Goal: Information Seeking & Learning: Learn about a topic

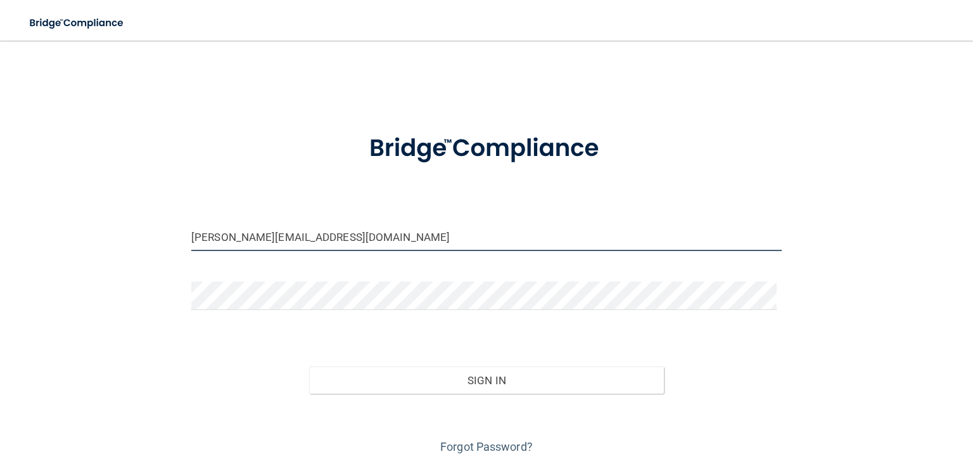
click at [349, 238] on input "[PERSON_NAME][EMAIL_ADDRESS][DOMAIN_NAME]" at bounding box center [486, 236] width 591 height 29
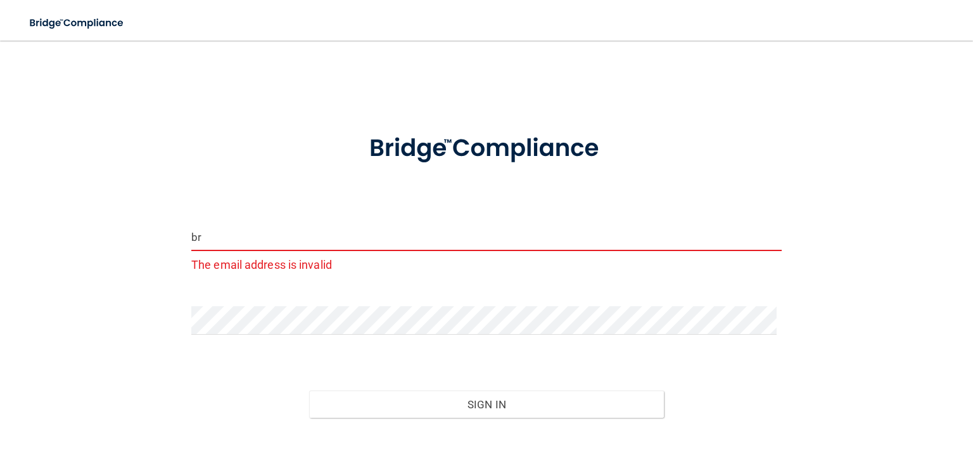
type input "b"
type input "[EMAIL_ADDRESS][DOMAIN_NAME]"
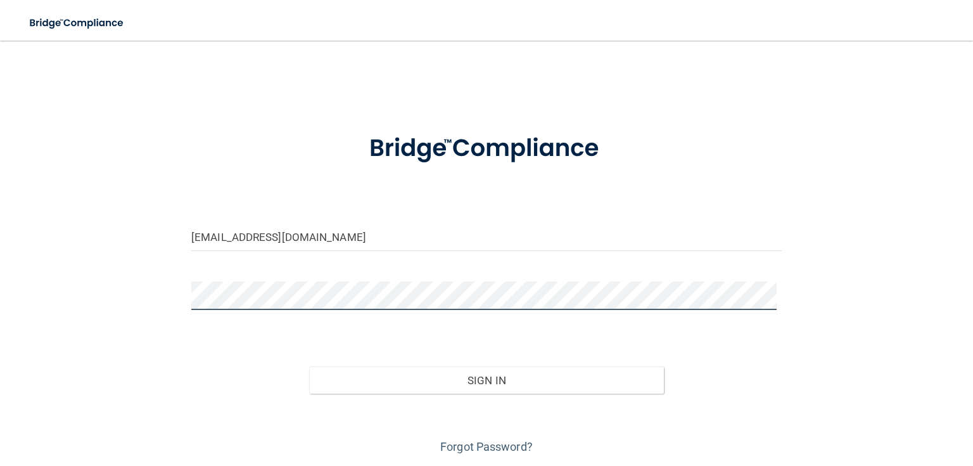
click at [309, 366] on button "Sign In" at bounding box center [486, 380] width 354 height 28
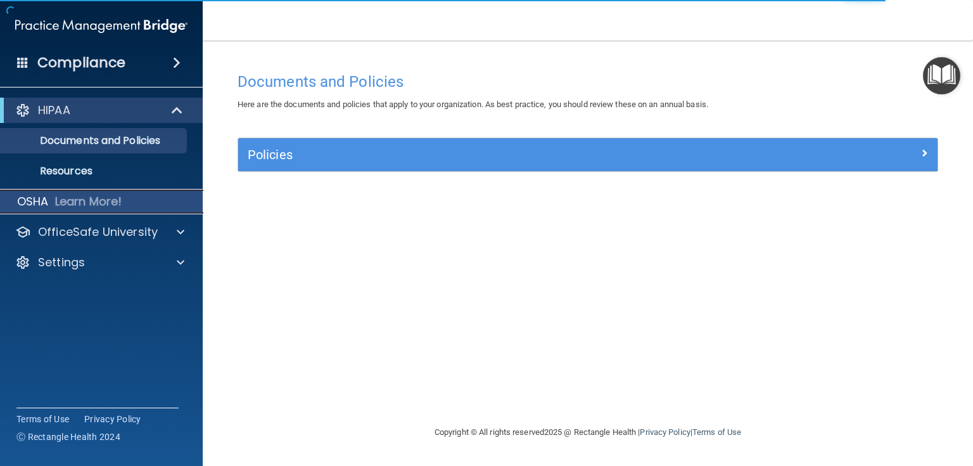
click at [122, 203] on p "Learn More!" at bounding box center [88, 201] width 67 height 15
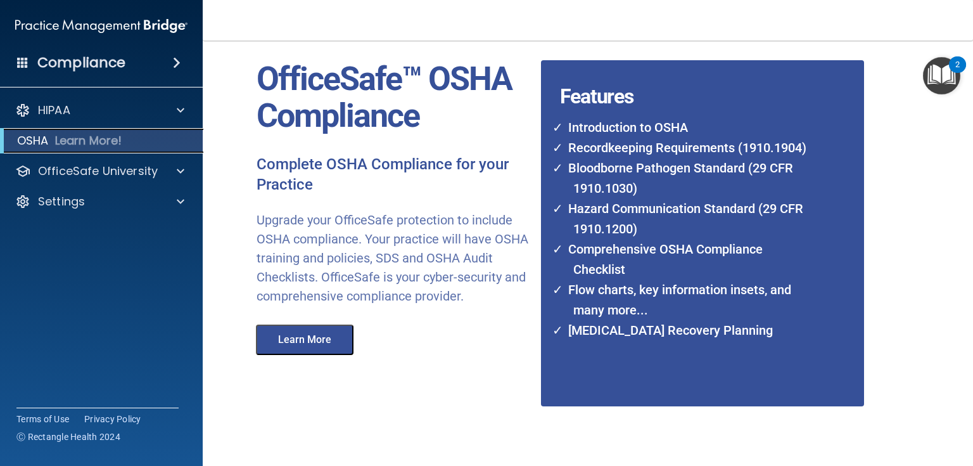
scroll to position [99, 0]
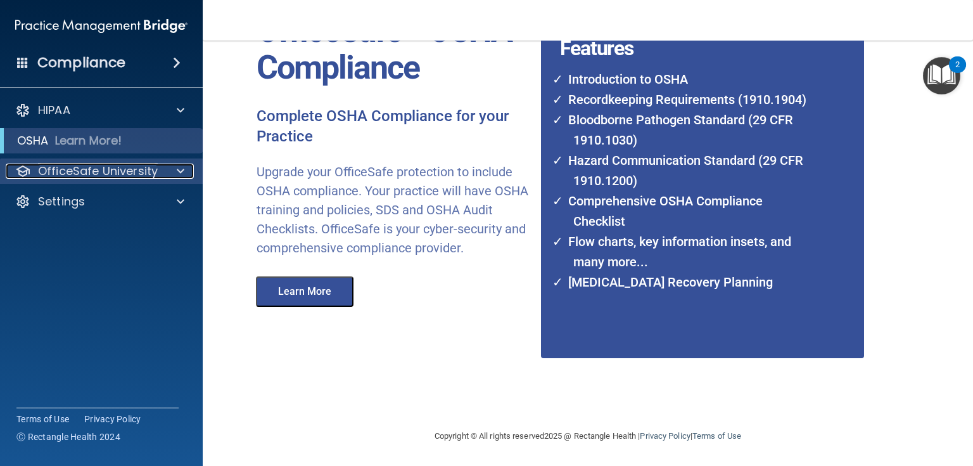
click at [177, 173] on span at bounding box center [181, 171] width 8 height 15
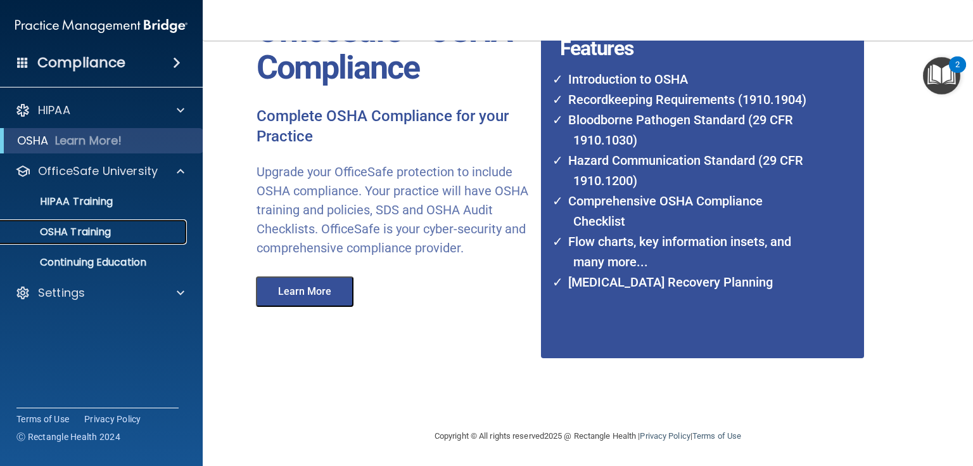
click at [102, 236] on p "OSHA Training" at bounding box center [59, 232] width 103 height 13
click at [107, 230] on p "OSHA Training" at bounding box center [59, 232] width 103 height 13
click at [281, 307] on button "Learn More" at bounding box center [305, 291] width 98 height 30
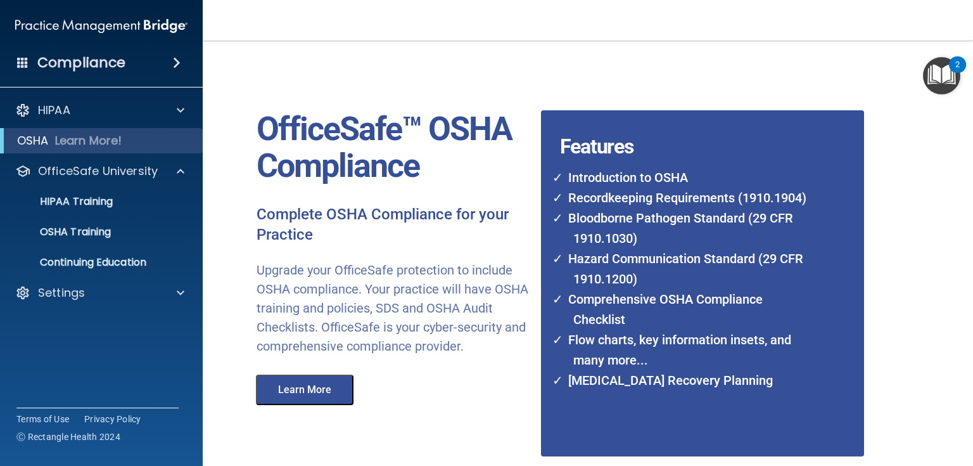
scroll to position [0, 0]
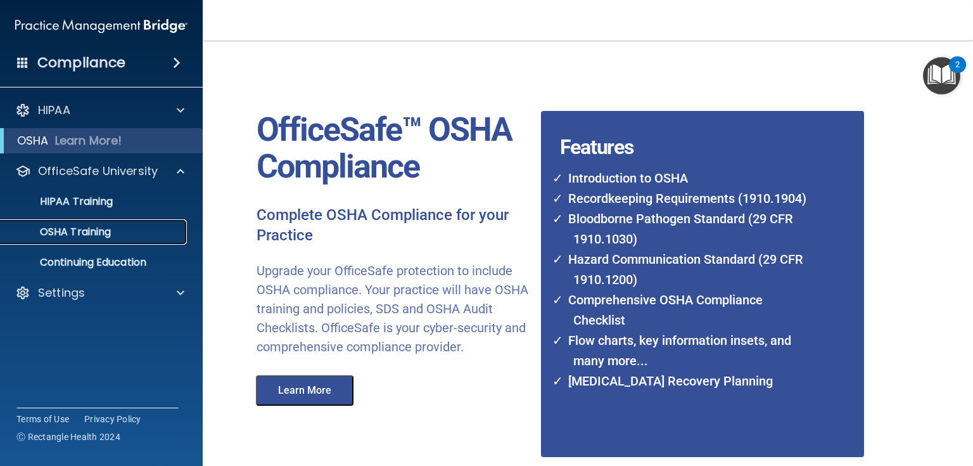
click at [104, 231] on p "OSHA Training" at bounding box center [59, 232] width 103 height 13
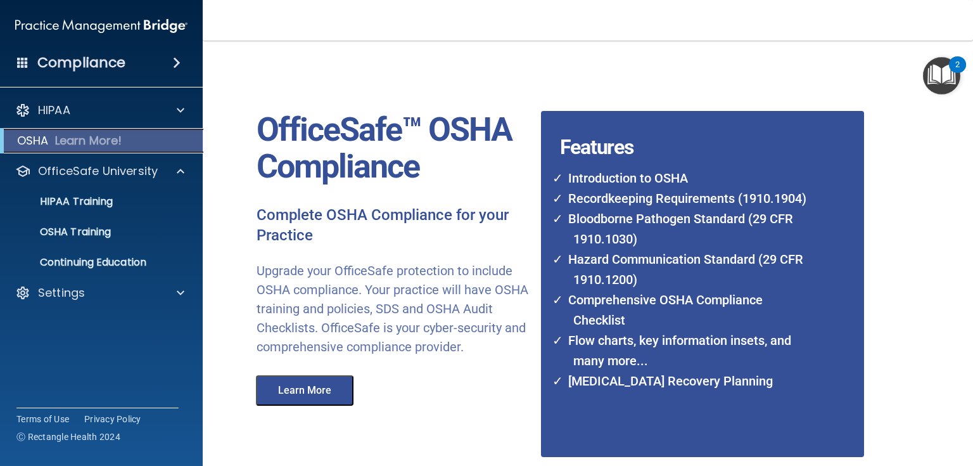
click at [170, 133] on div "OSHA Learn More!" at bounding box center [101, 140] width 222 height 25
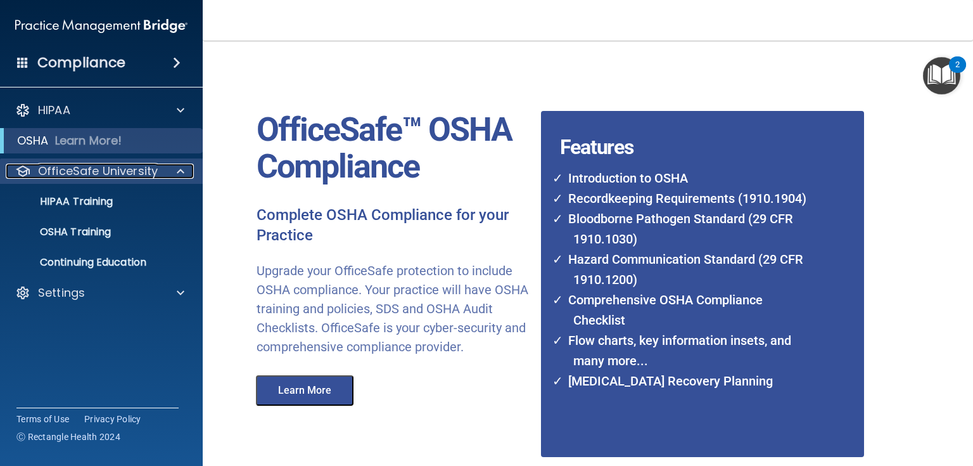
click at [177, 173] on span at bounding box center [181, 171] width 8 height 15
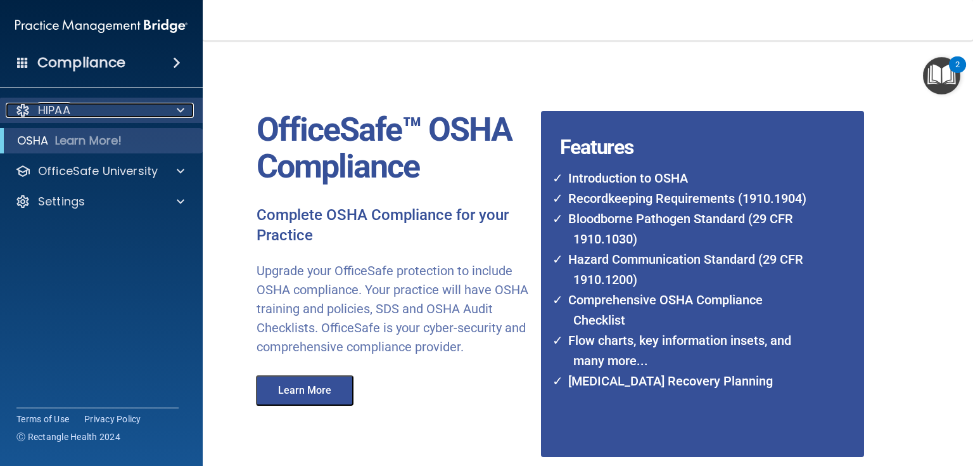
click at [74, 112] on div "HIPAA" at bounding box center [84, 110] width 157 height 15
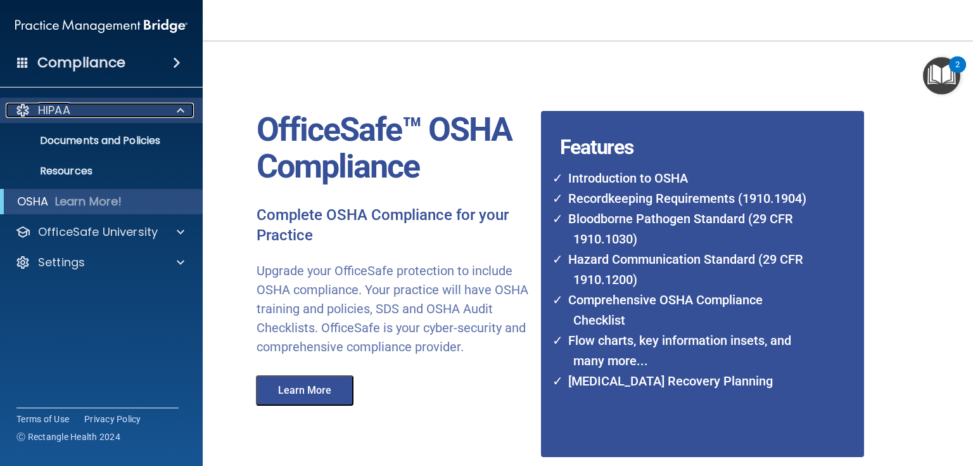
click at [74, 112] on div "HIPAA" at bounding box center [84, 110] width 157 height 15
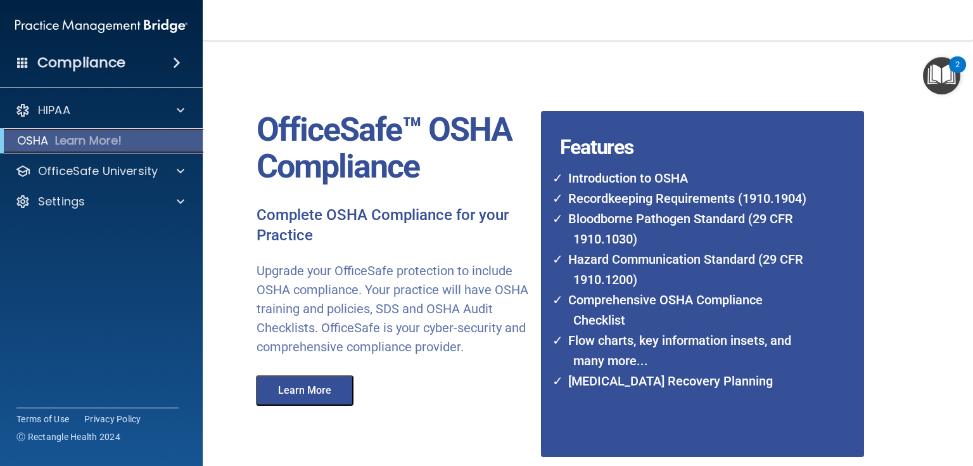
click at [49, 139] on div "OSHA Learn More!" at bounding box center [101, 140] width 222 height 25
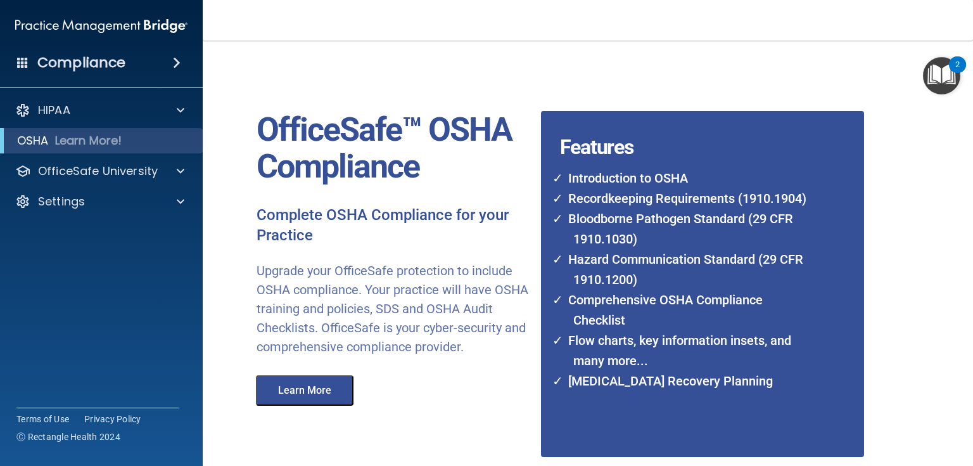
click at [323, 406] on button "Learn More" at bounding box center [305, 390] width 98 height 30
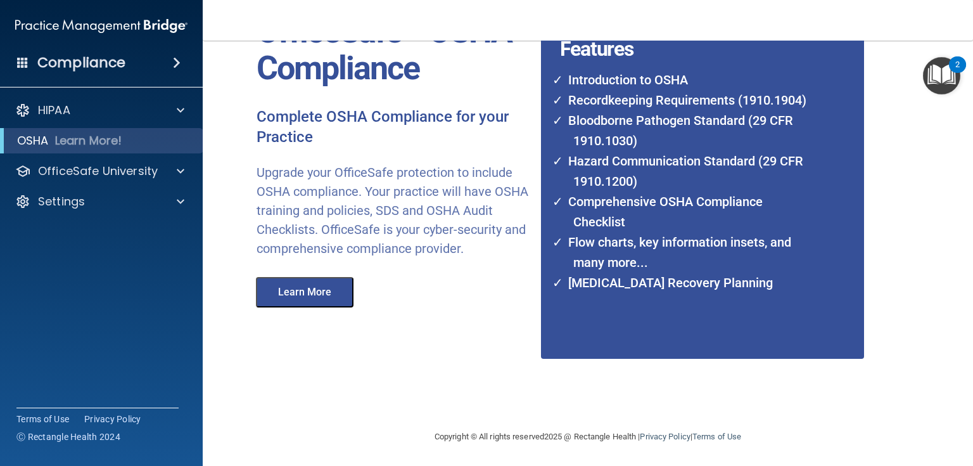
scroll to position [99, 0]
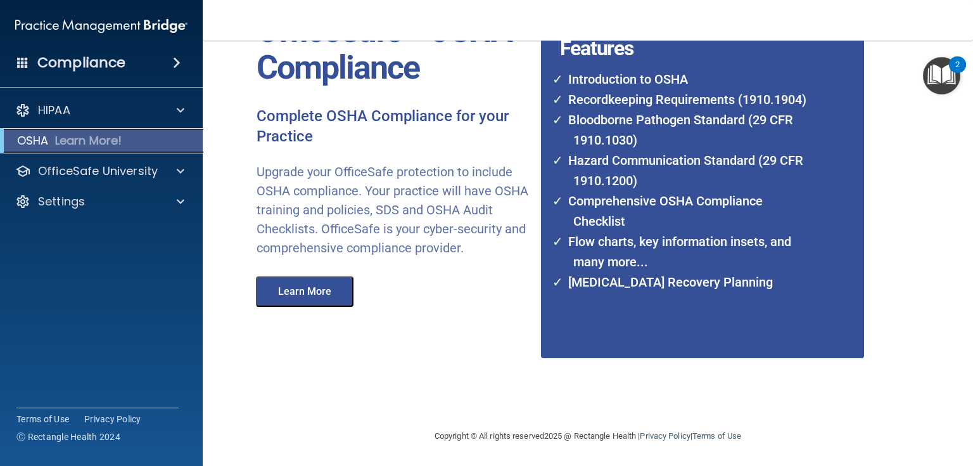
click at [132, 140] on div "OSHA Learn More!" at bounding box center [101, 140] width 222 height 25
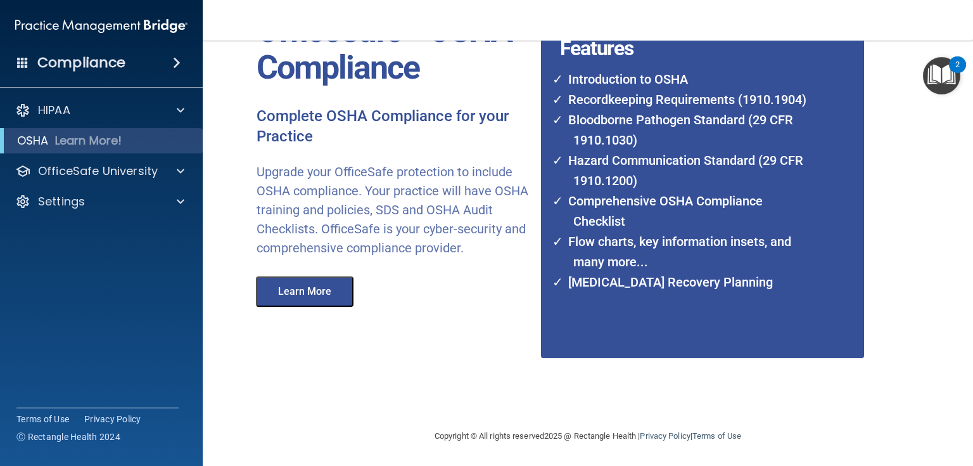
click at [343, 307] on button "Learn More" at bounding box center [305, 291] width 98 height 30
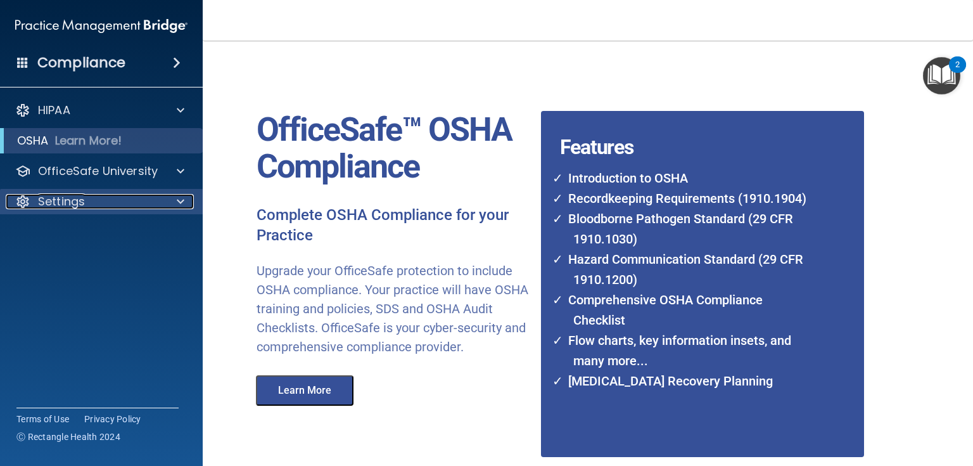
click at [106, 195] on div "Settings" at bounding box center [84, 201] width 157 height 15
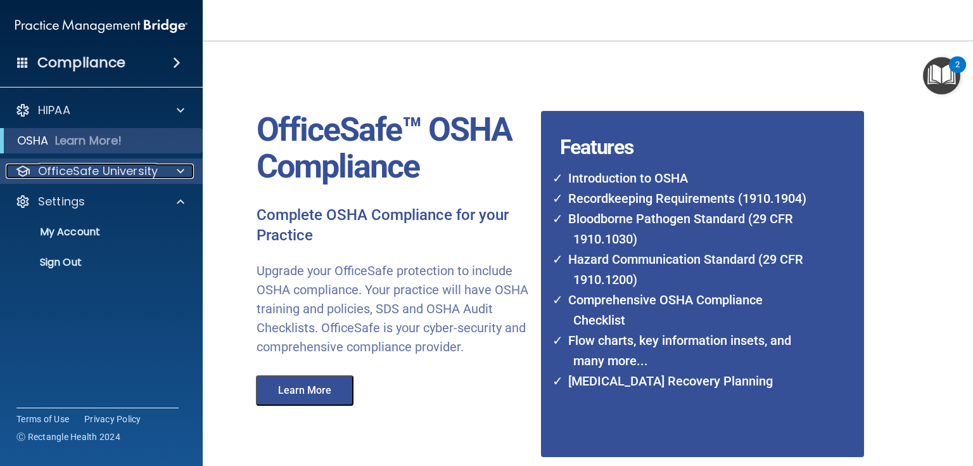
click at [112, 172] on p "OfficeSafe University" at bounding box center [98, 171] width 120 height 15
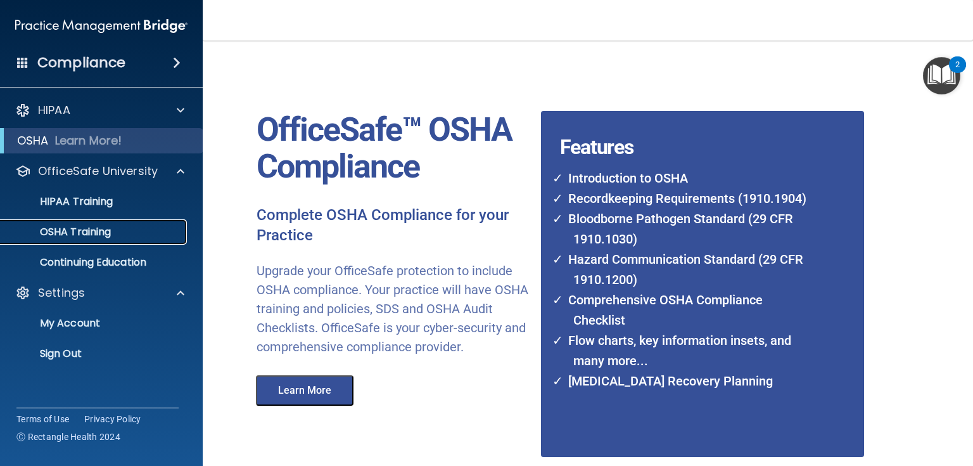
click at [113, 234] on div "OSHA Training" at bounding box center [94, 232] width 173 height 13
click at [73, 232] on p "OSHA Training" at bounding box center [59, 232] width 103 height 13
click at [951, 68] on div "2" at bounding box center [957, 64] width 17 height 16
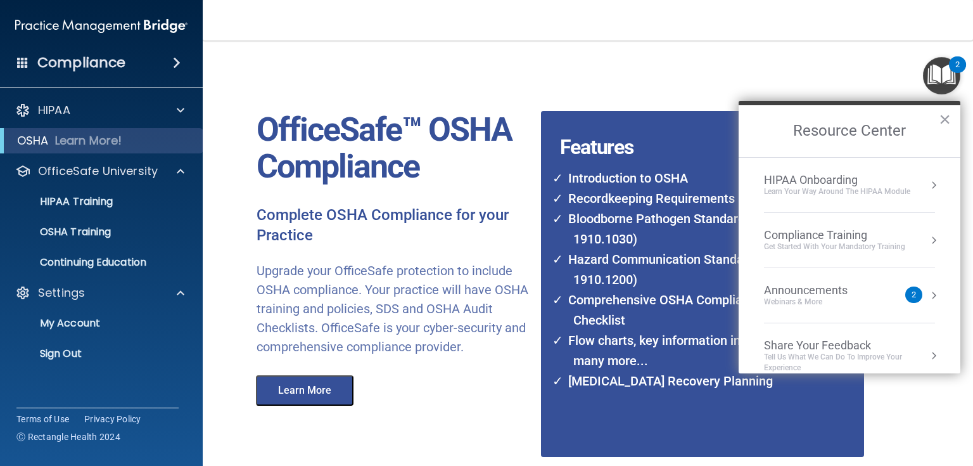
click at [847, 231] on div "Compliance Training" at bounding box center [834, 235] width 141 height 14
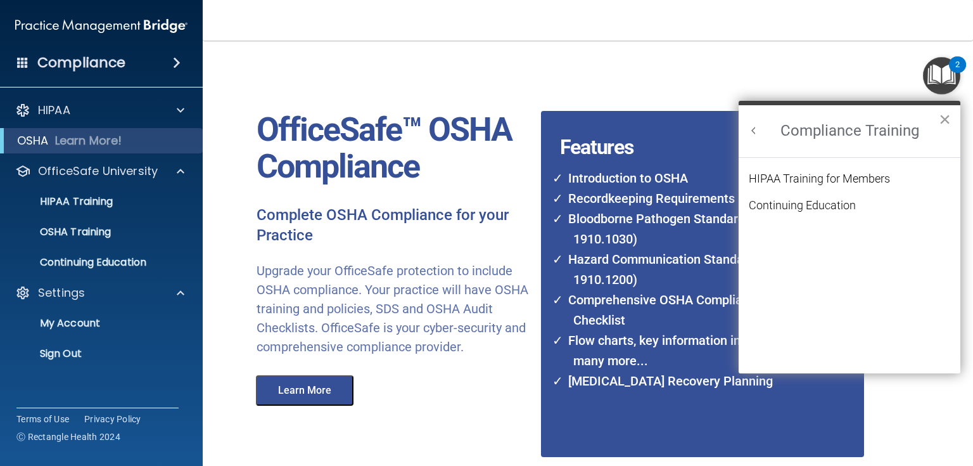
click at [944, 120] on button "×" at bounding box center [945, 119] width 12 height 20
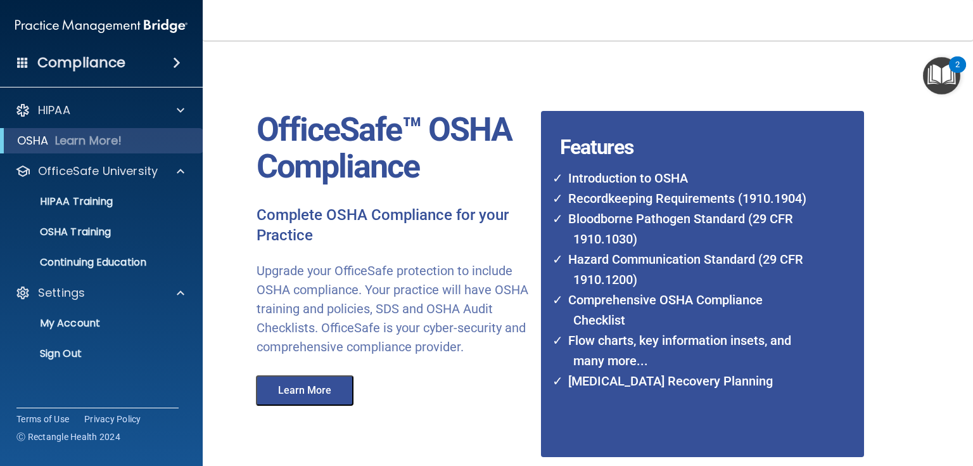
click at [112, 56] on h4 "Compliance" at bounding box center [81, 63] width 88 height 18
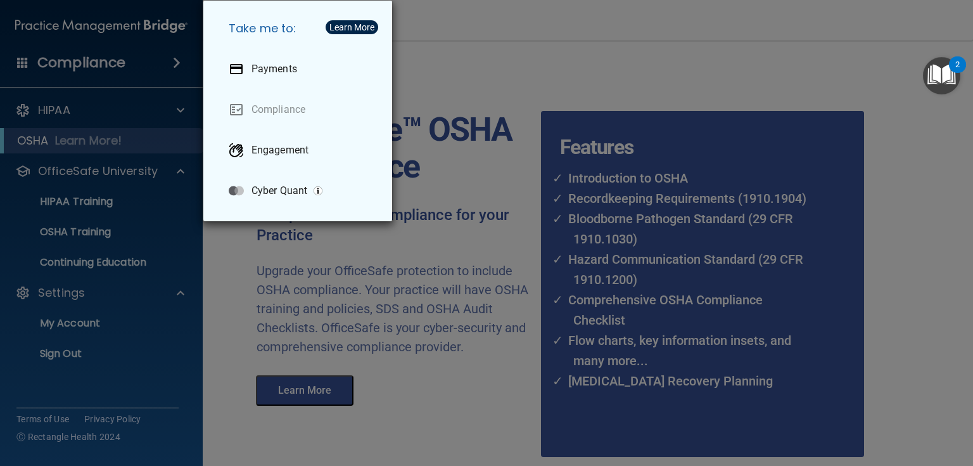
click at [113, 60] on div "Take me to: Payments Compliance Engagement Cyber Quant" at bounding box center [486, 233] width 973 height 466
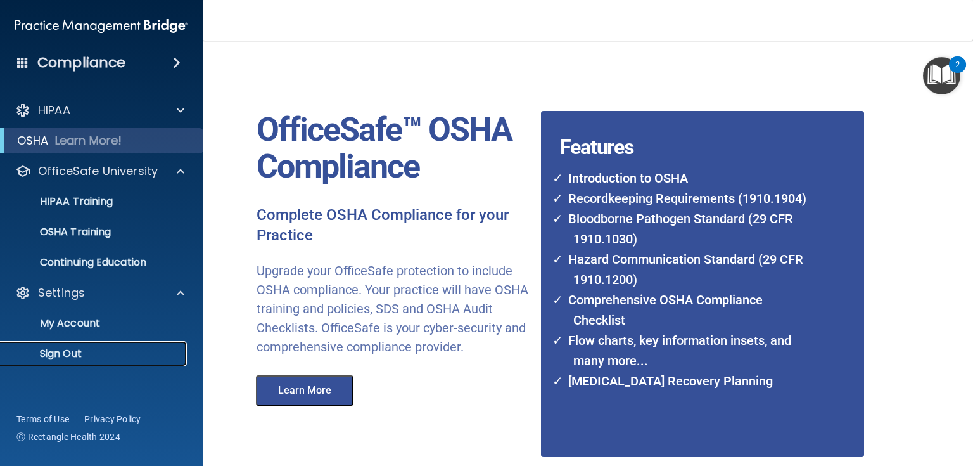
click at [59, 347] on p "Sign Out" at bounding box center [94, 353] width 173 height 13
